Goal: Find specific page/section

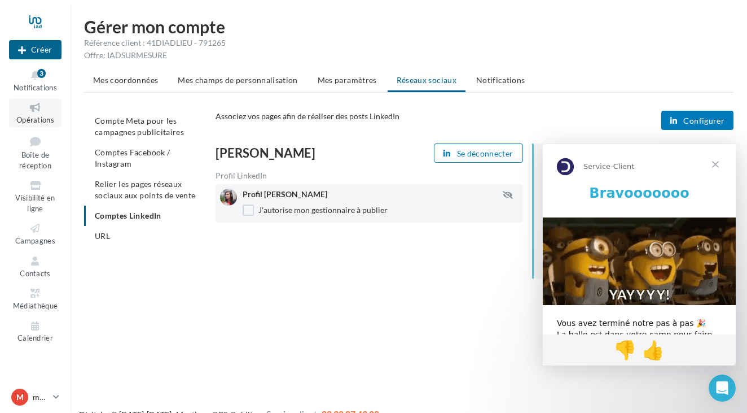
click at [28, 117] on span "Opérations" at bounding box center [35, 119] width 38 height 9
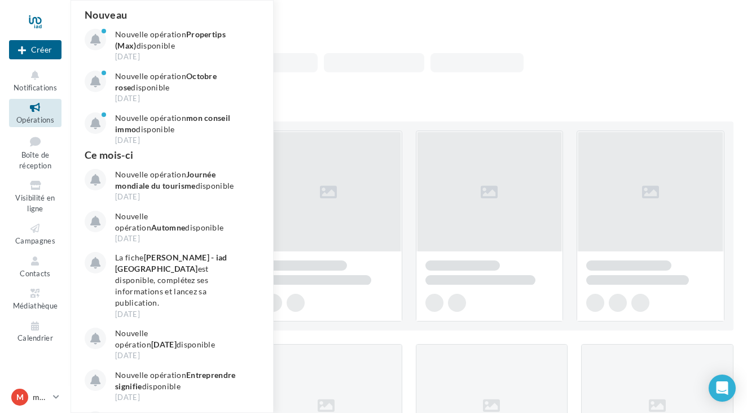
click at [35, 117] on span "Opérations" at bounding box center [35, 119] width 38 height 9
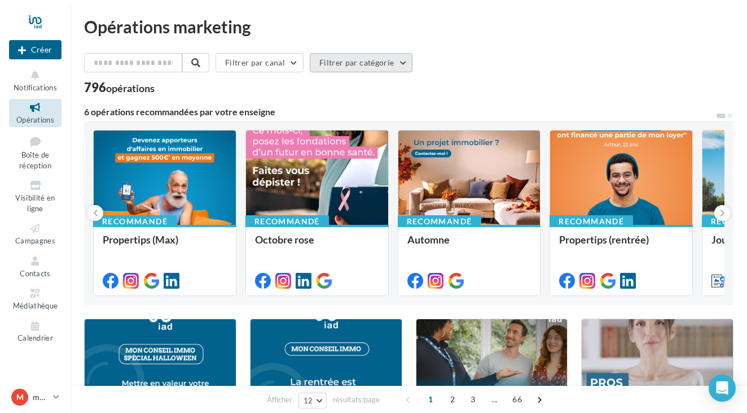
click at [350, 65] on button "Filtrer par catégorie" at bounding box center [361, 62] width 103 height 19
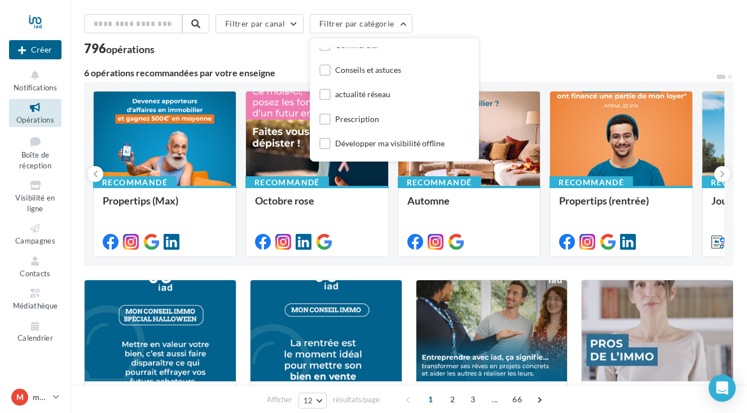
scroll to position [41, 0]
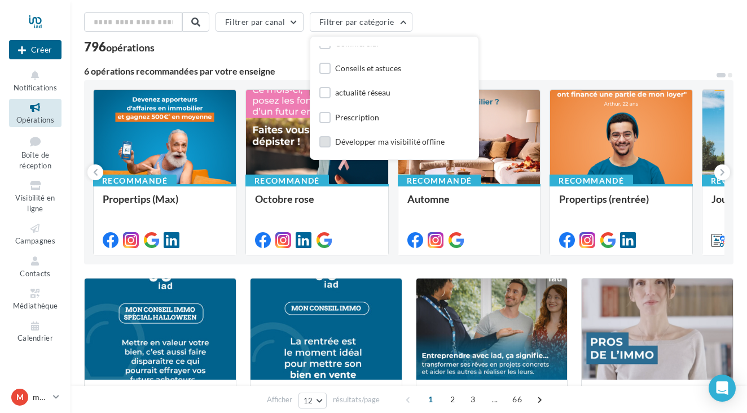
click at [330, 141] on label at bounding box center [324, 141] width 11 height 11
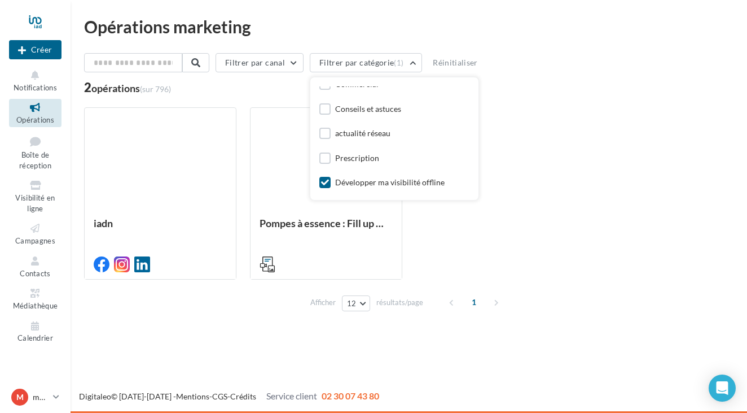
scroll to position [0, 0]
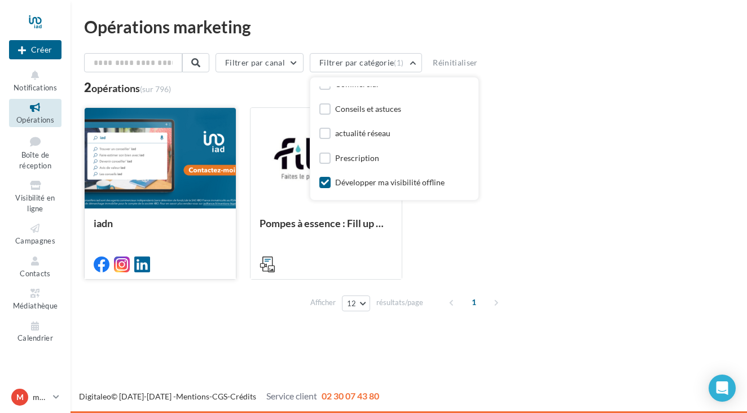
click at [156, 168] on div at bounding box center [160, 159] width 151 height 102
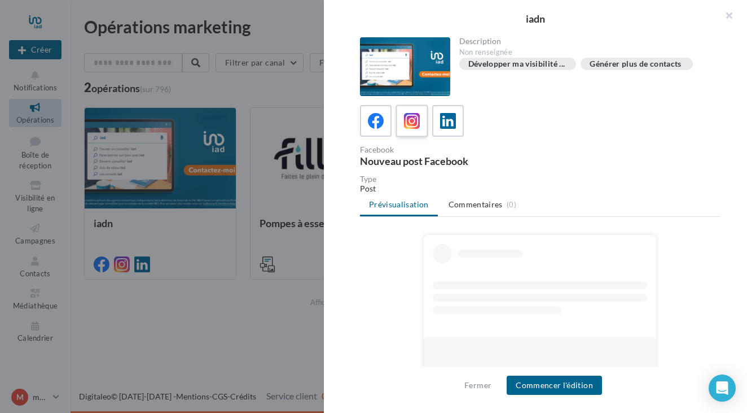
click at [413, 123] on icon at bounding box center [412, 121] width 16 height 16
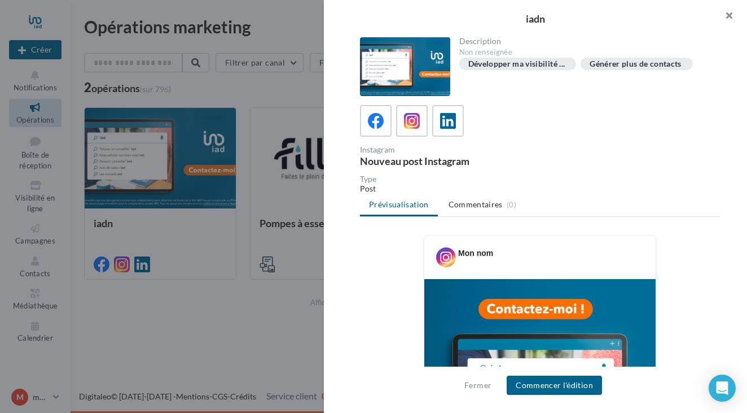
click at [729, 16] on button "button" at bounding box center [724, 17] width 45 height 34
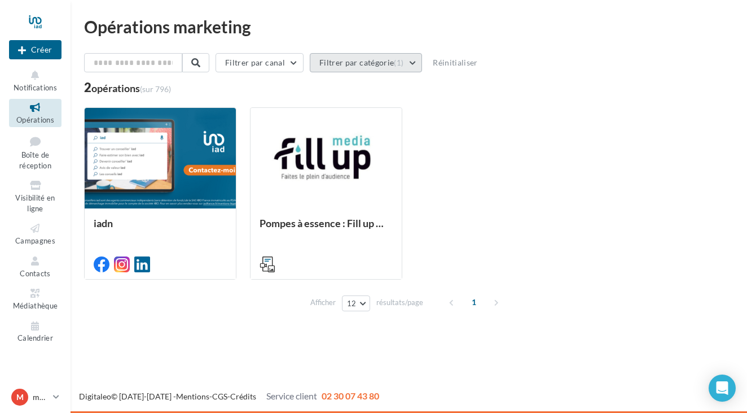
click at [416, 65] on button "Filtrer par catégorie (1)" at bounding box center [366, 62] width 112 height 19
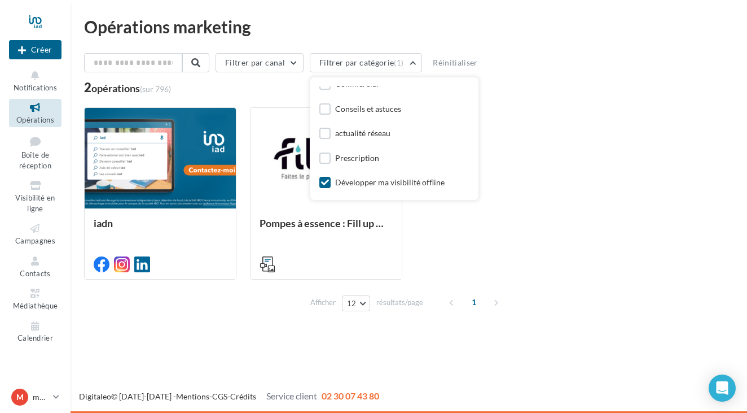
scroll to position [135, 0]
click at [325, 183] on icon at bounding box center [325, 182] width 8 height 8
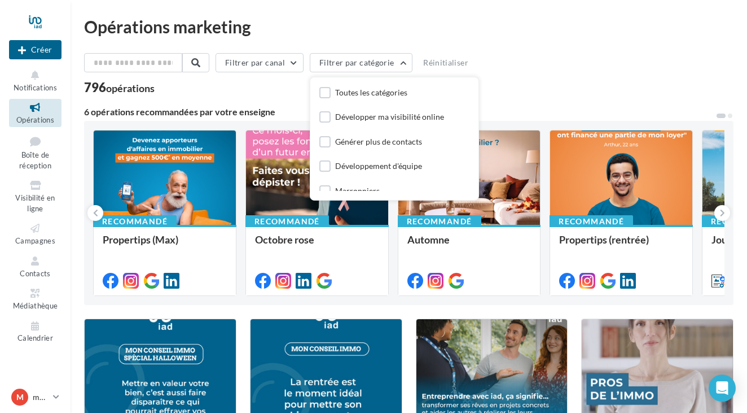
scroll to position [0, 0]
click at [331, 143] on label at bounding box center [324, 142] width 11 height 11
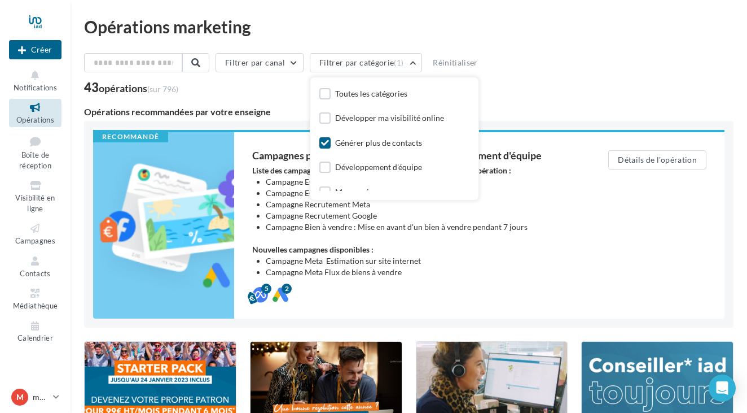
click at [534, 72] on div "Filtrer par canal Filtrer par catégorie (1) Toutes les catégories Développer ma…" at bounding box center [409, 65] width 650 height 24
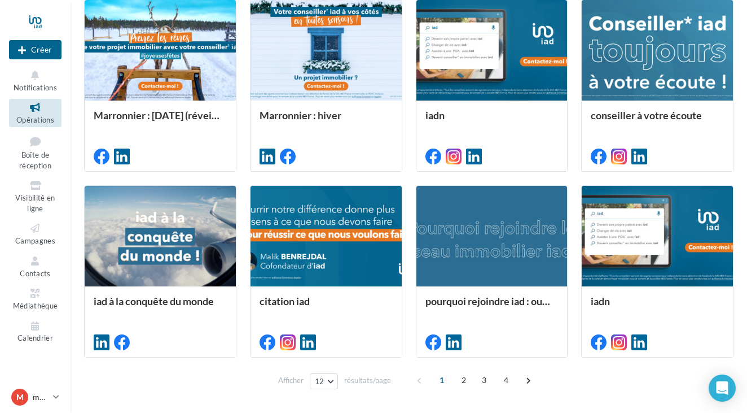
scroll to position [529, 0]
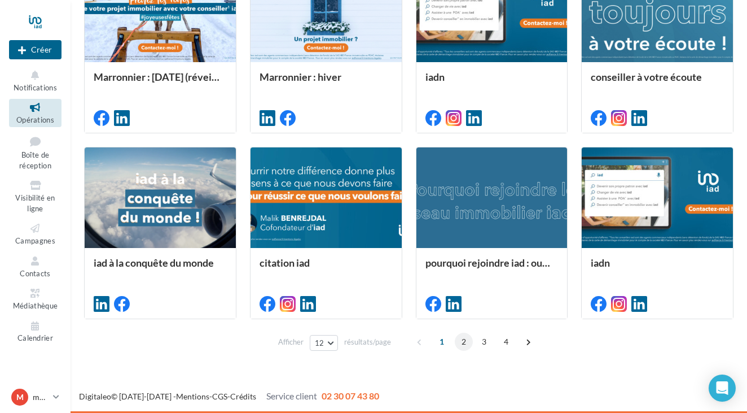
click at [460, 346] on span "2" at bounding box center [464, 341] width 18 height 18
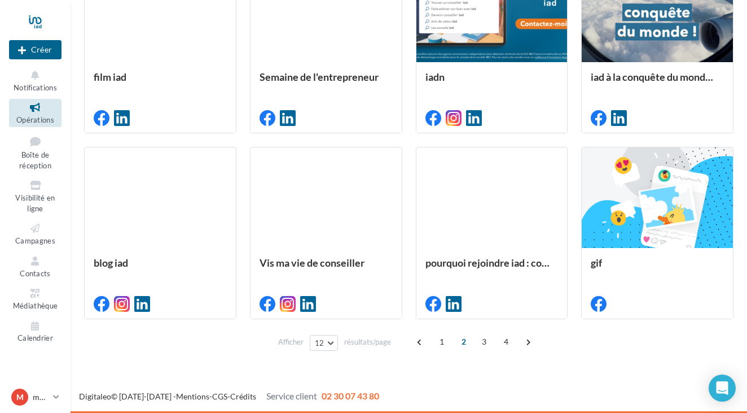
scroll to position [565, 0]
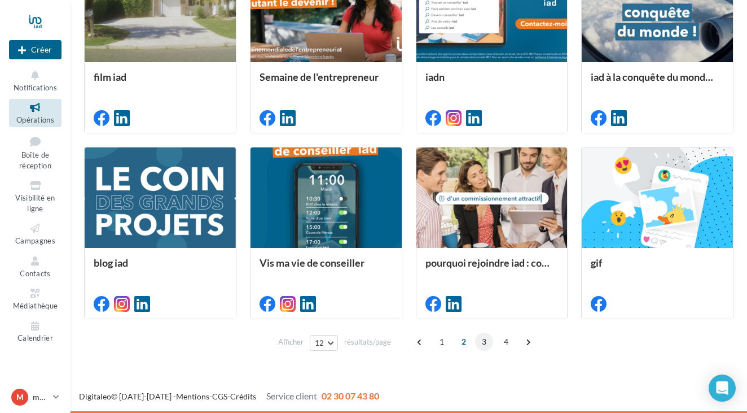
click at [484, 340] on span "3" at bounding box center [484, 341] width 18 height 18
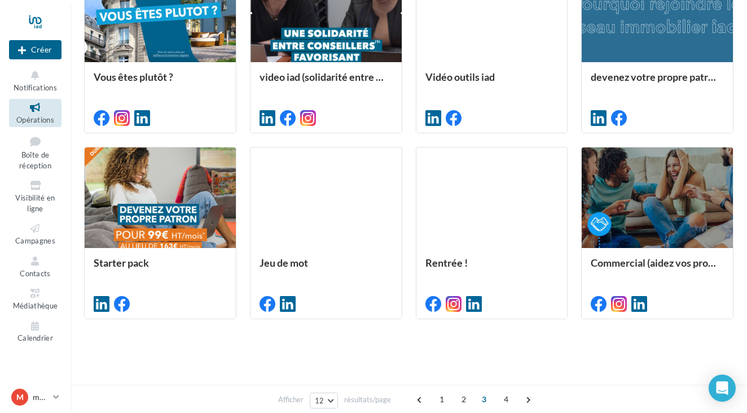
scroll to position [296, 0]
